Goal: Task Accomplishment & Management: Use online tool/utility

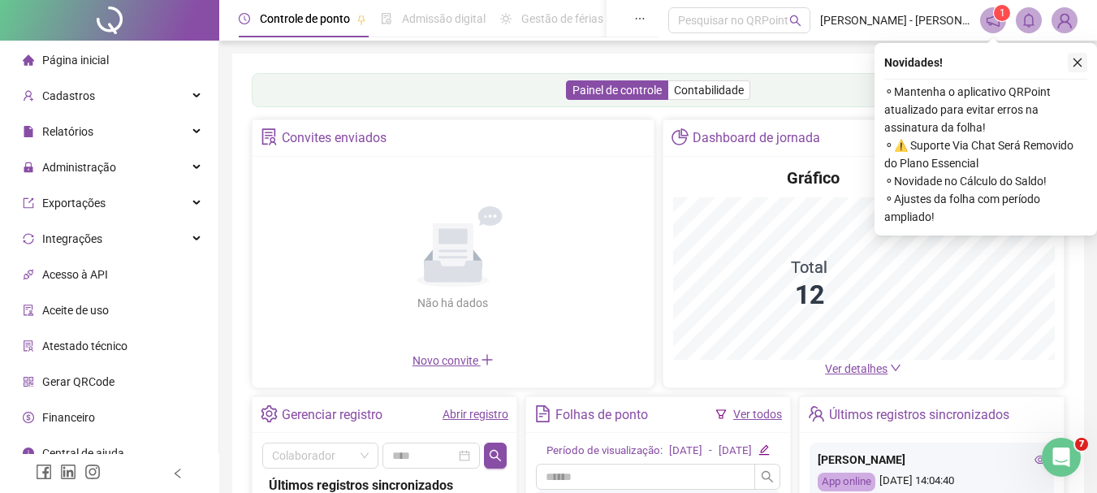
click at [1082, 60] on icon "close" at bounding box center [1077, 62] width 11 height 11
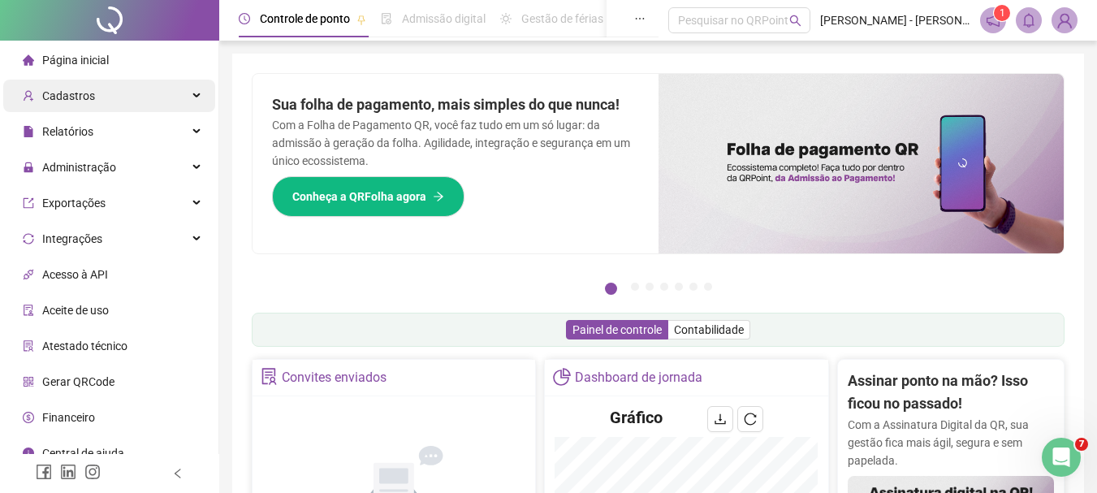
click at [89, 104] on span "Cadastros" at bounding box center [59, 96] width 72 height 32
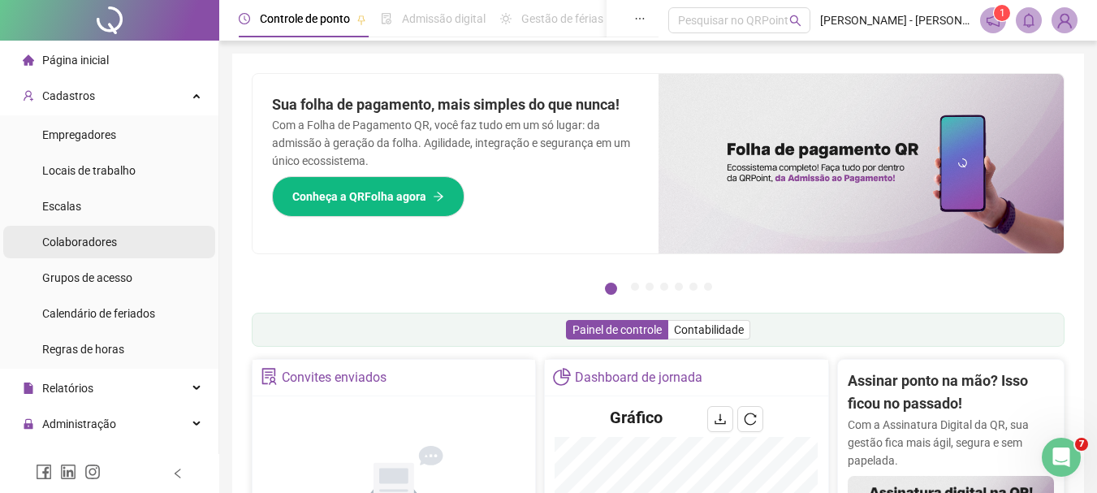
click at [122, 239] on li "Colaboradores" at bounding box center [109, 242] width 212 height 32
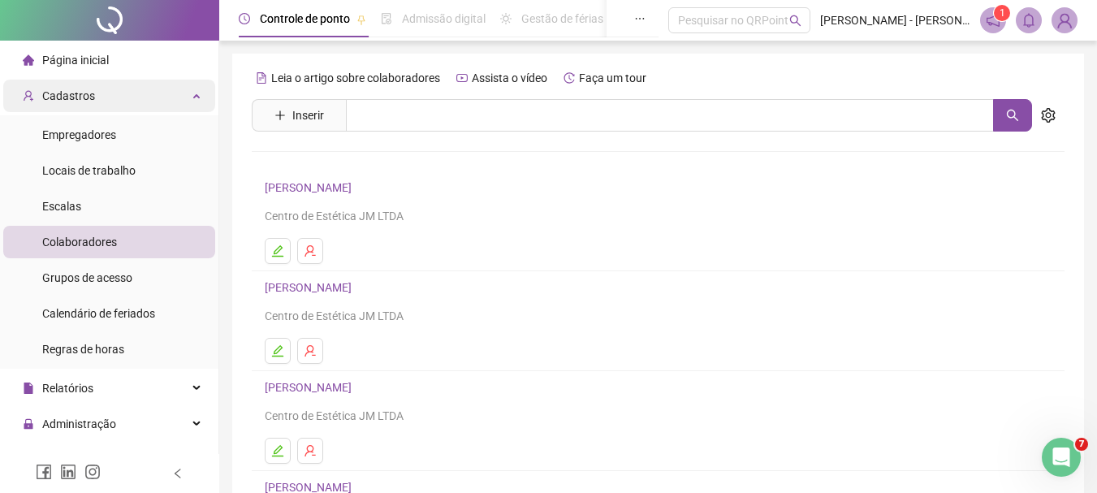
click at [101, 103] on div "Cadastros" at bounding box center [109, 96] width 212 height 32
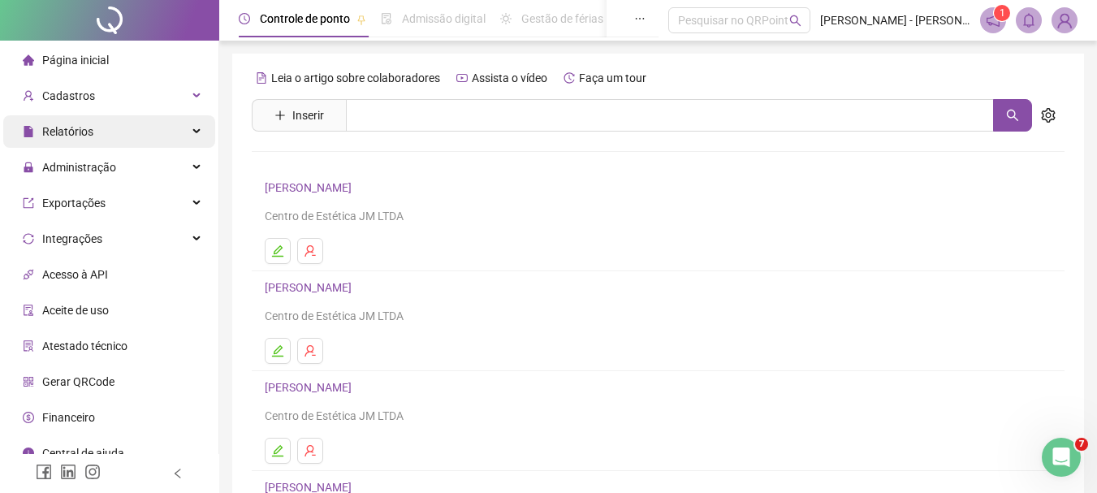
click at [114, 136] on div "Relatórios" at bounding box center [109, 131] width 212 height 32
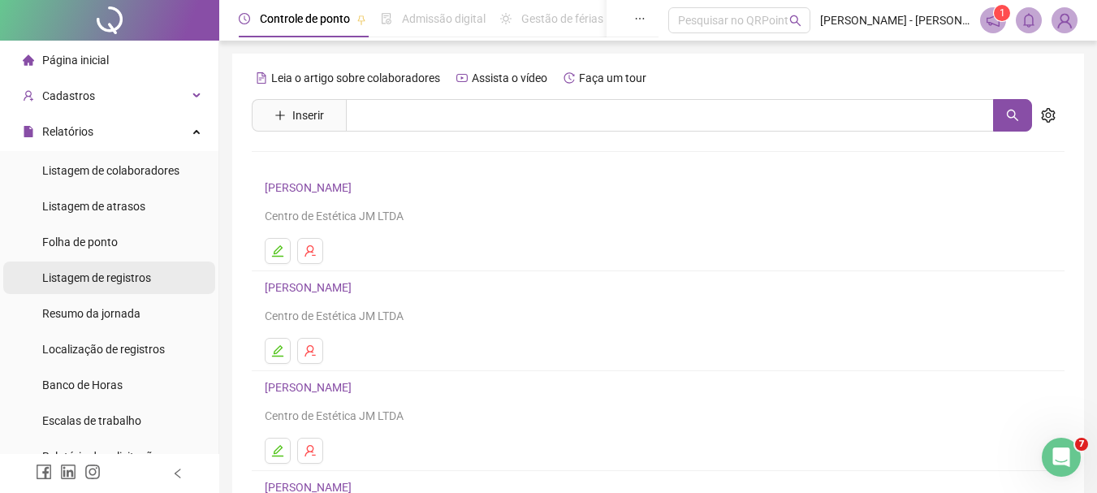
click at [128, 278] on span "Listagem de registros" at bounding box center [96, 277] width 109 height 13
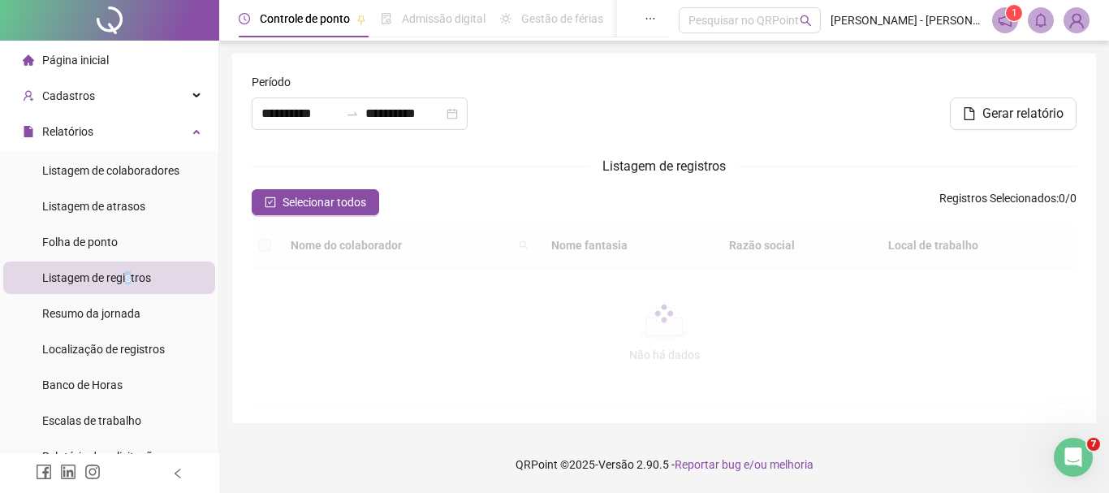
type input "**********"
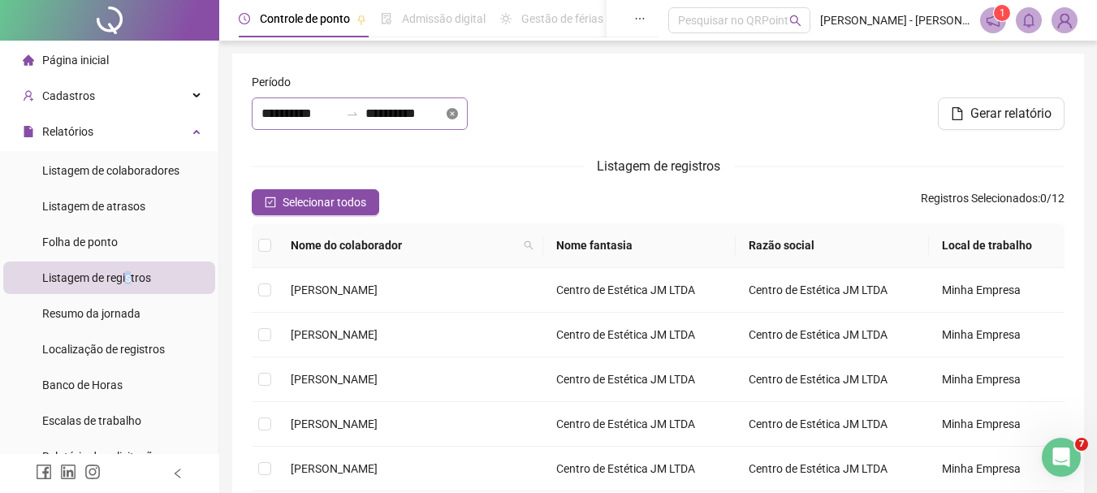
click at [458, 111] on icon "close-circle" at bounding box center [451, 113] width 11 height 11
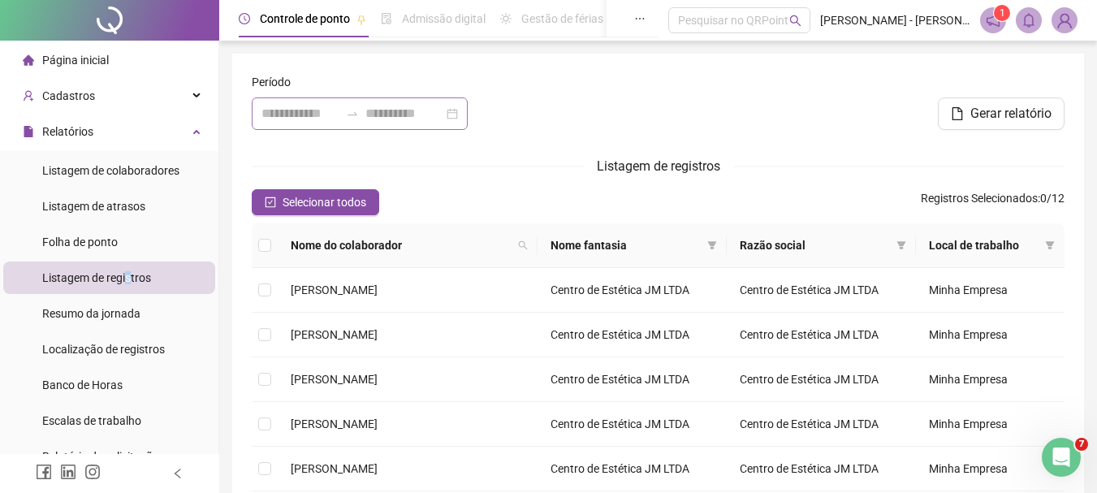
click at [468, 111] on div at bounding box center [360, 113] width 216 height 32
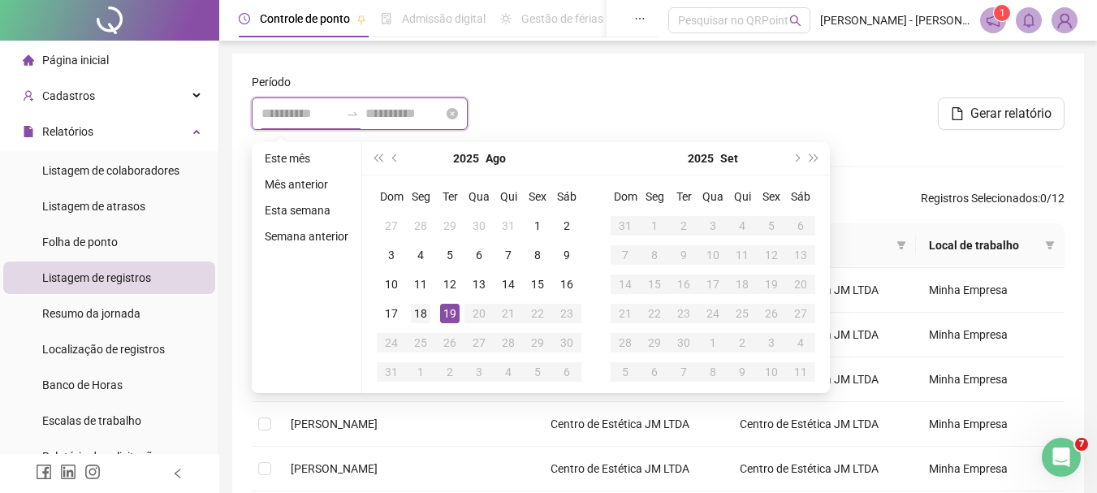
type input "**********"
click at [421, 304] on div "18" at bounding box center [420, 313] width 19 height 19
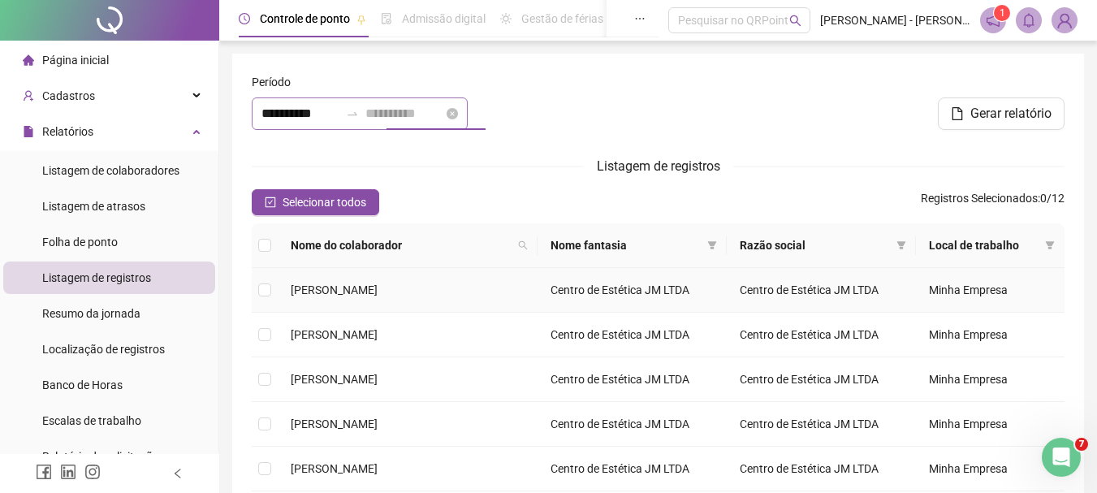
type input "**********"
click at [336, 205] on span "Selecionar todos" at bounding box center [325, 202] width 84 height 18
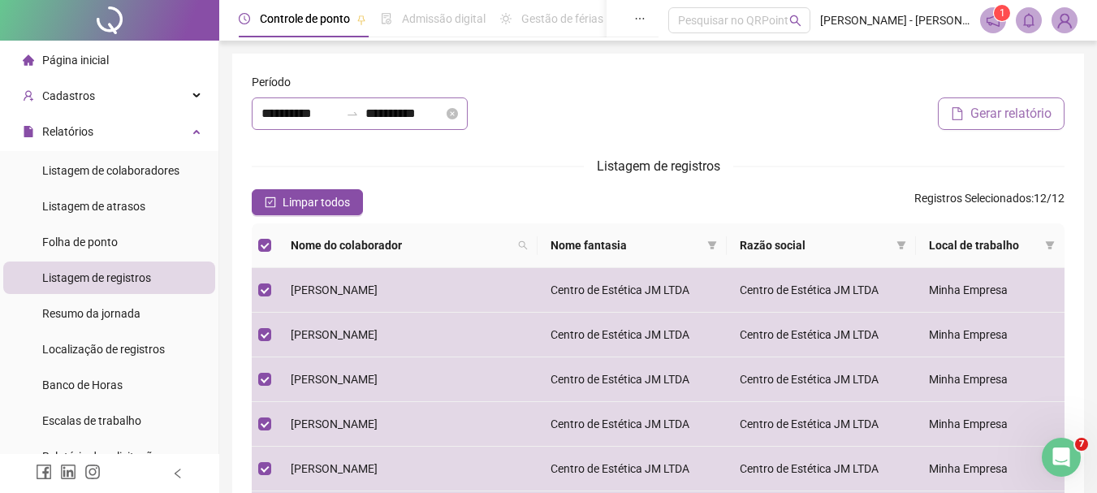
click at [1042, 115] on span "Gerar relatório" at bounding box center [1010, 113] width 81 height 19
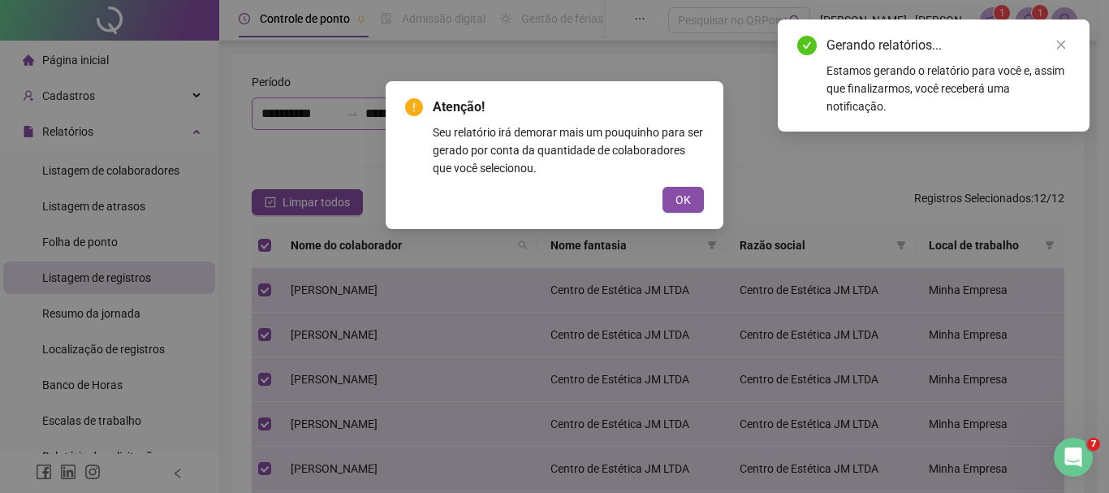
click at [701, 196] on button "OK" at bounding box center [682, 200] width 41 height 26
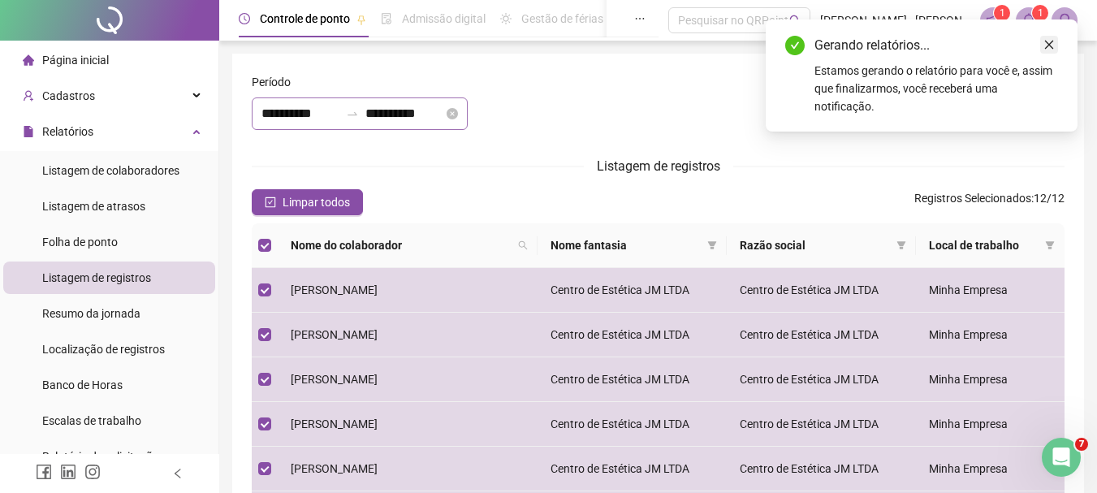
click at [1044, 50] on link "Close" at bounding box center [1049, 45] width 18 height 18
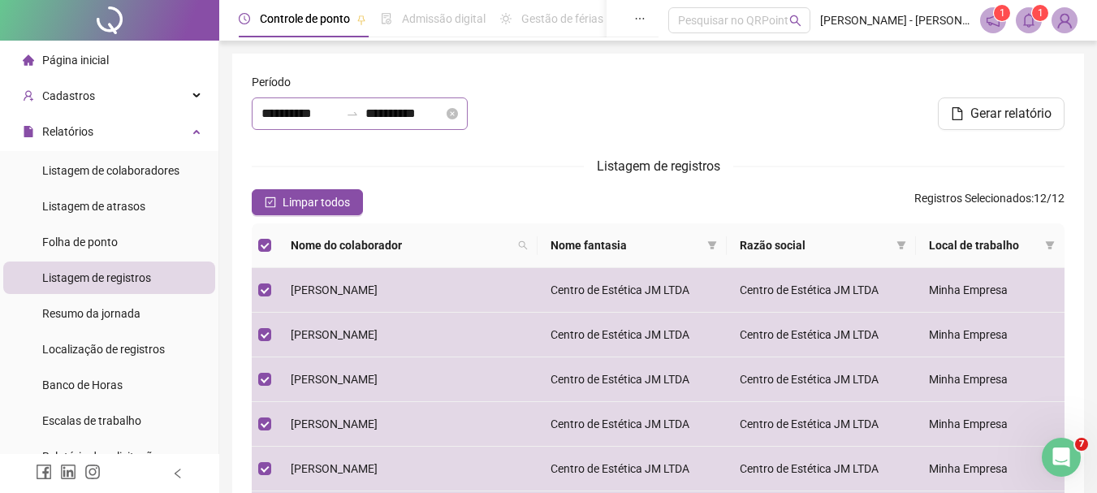
click at [1041, 21] on span at bounding box center [1029, 20] width 26 height 26
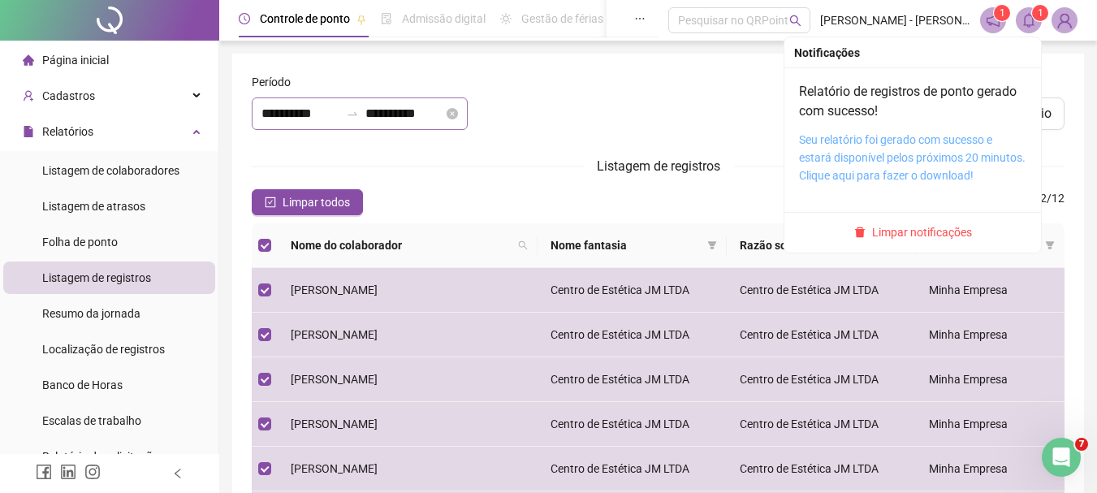
click at [963, 152] on link "Seu relatório foi gerado com sucesso e estará disponível pelos próximos 20 minu…" at bounding box center [912, 157] width 226 height 49
